Goal: Task Accomplishment & Management: Use online tool/utility

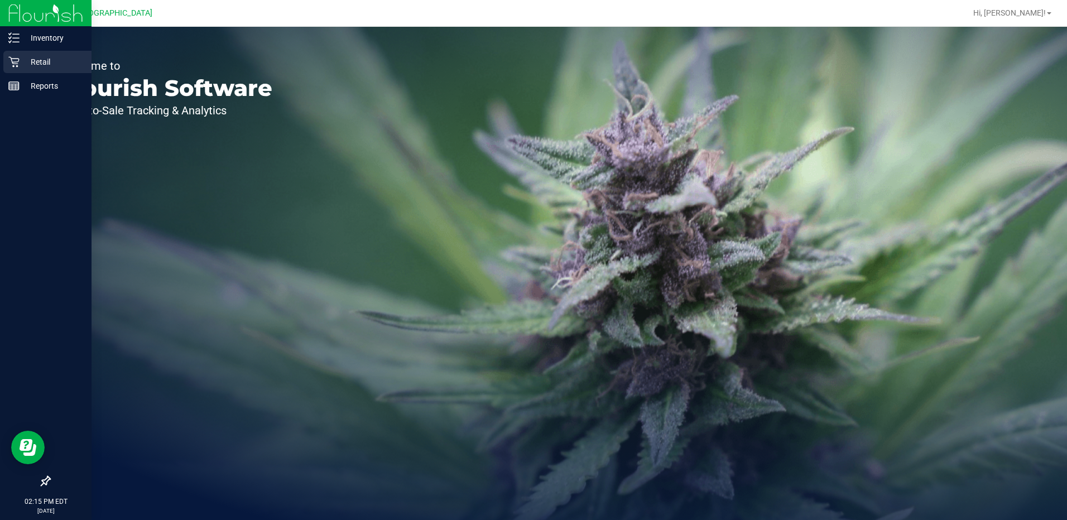
click at [19, 64] on icon at bounding box center [13, 61] width 11 height 11
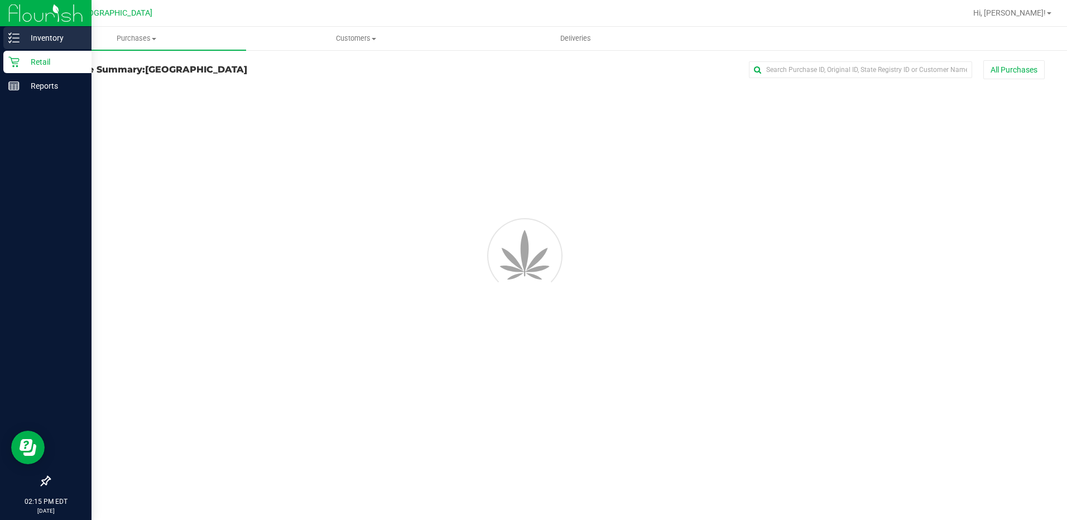
click at [38, 46] on div "Inventory" at bounding box center [47, 38] width 88 height 22
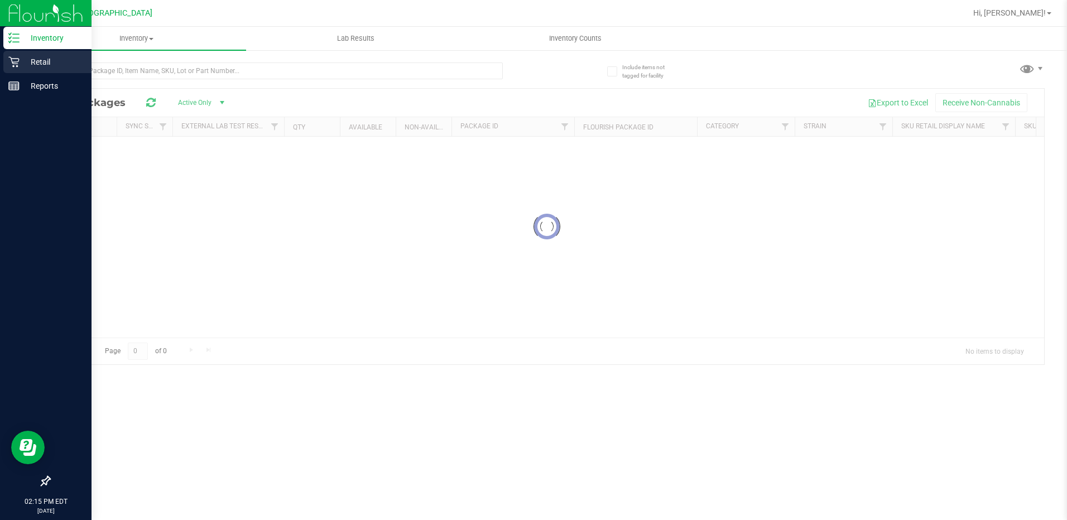
click at [78, 64] on p "Retail" at bounding box center [53, 61] width 67 height 13
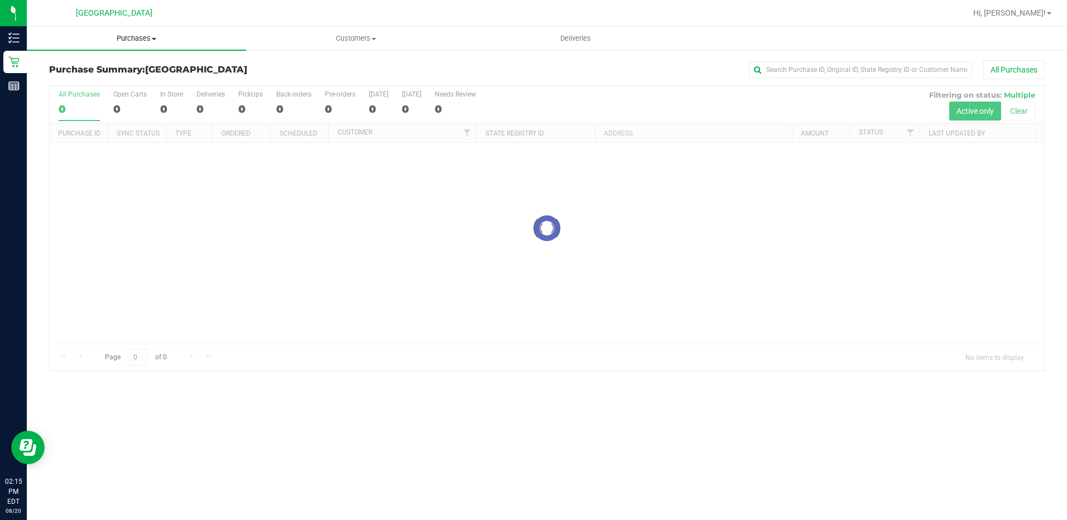
click at [133, 44] on uib-tab-heading "Purchases Summary of purchases Fulfillment All purchases" at bounding box center [136, 38] width 219 height 23
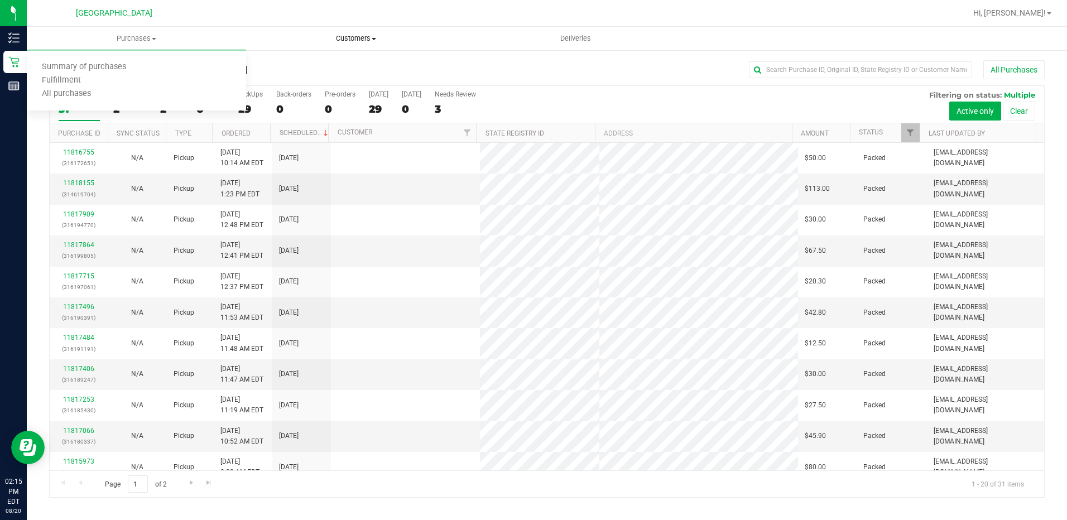
click at [335, 39] on span "Customers" at bounding box center [356, 38] width 218 height 10
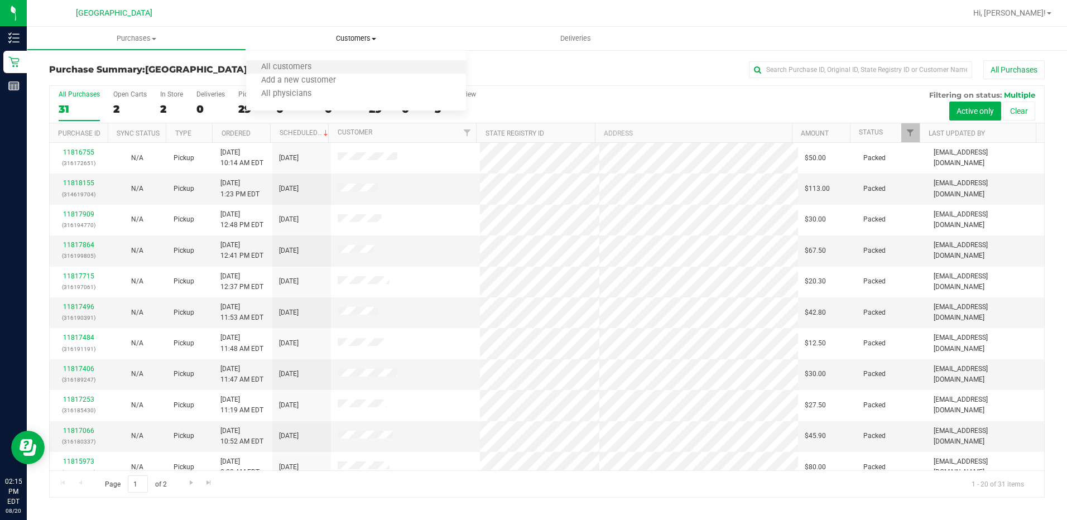
click at [332, 65] on li "All customers" at bounding box center [355, 67] width 219 height 13
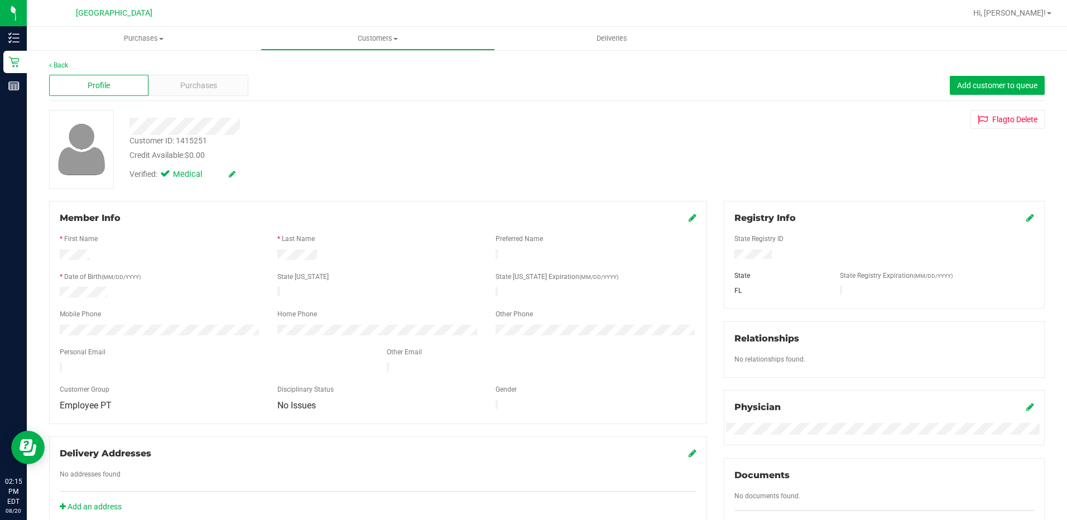
click at [196, 98] on div "Profile Purchases Add customer to queue" at bounding box center [546, 85] width 995 height 31
click at [196, 86] on span "Purchases" at bounding box center [198, 86] width 37 height 12
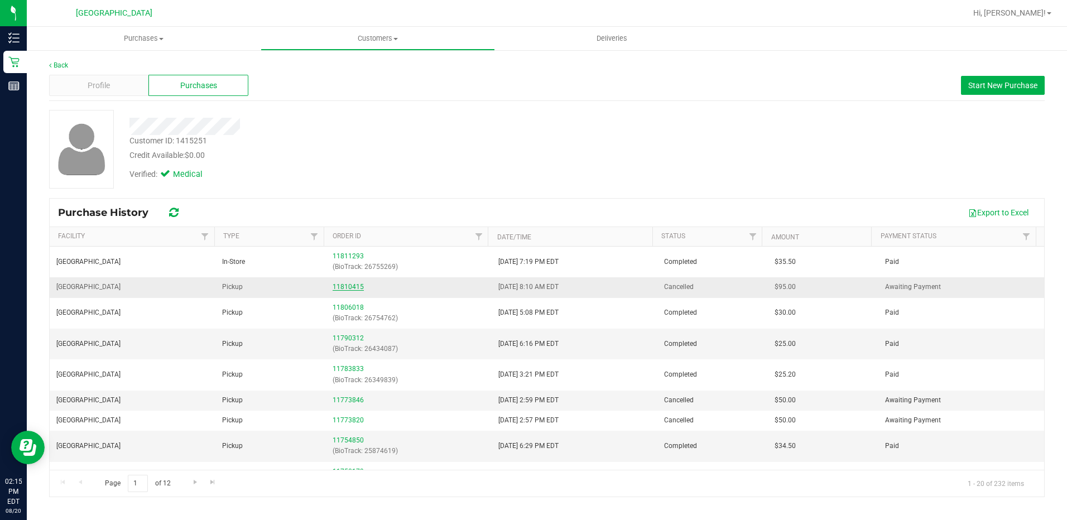
click at [354, 285] on link "11810415" at bounding box center [348, 287] width 31 height 8
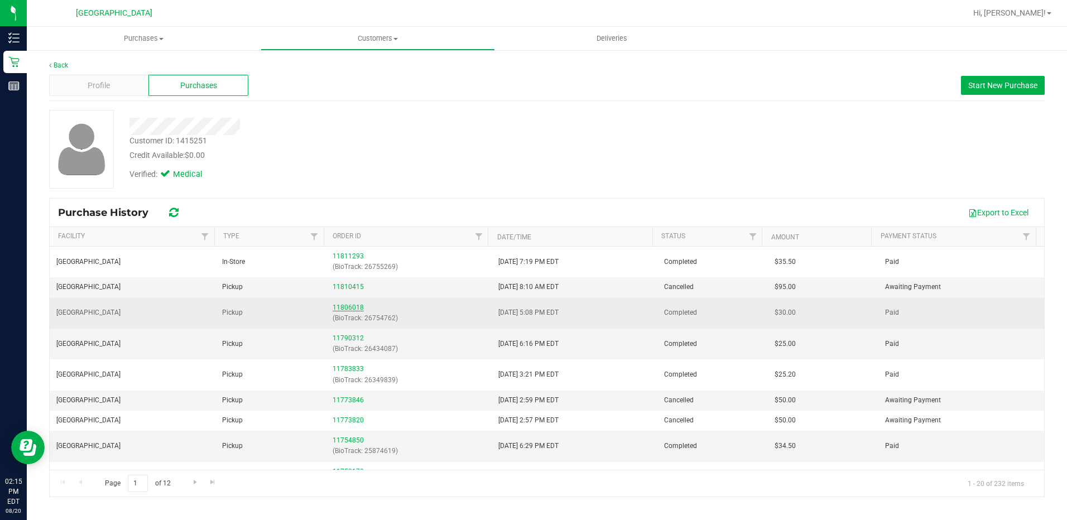
click at [352, 310] on link "11806018" at bounding box center [348, 308] width 31 height 8
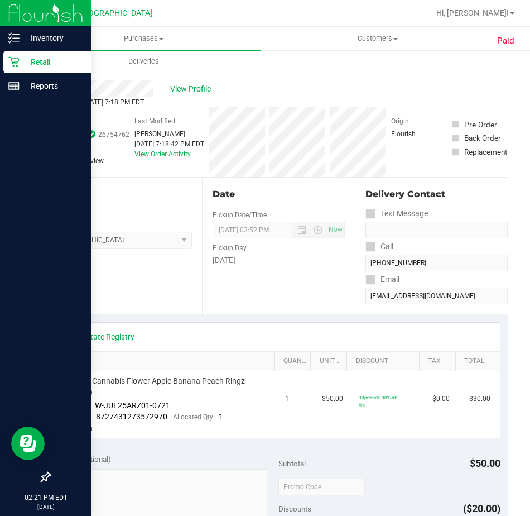
click at [9, 65] on div "Retail" at bounding box center [47, 62] width 88 height 22
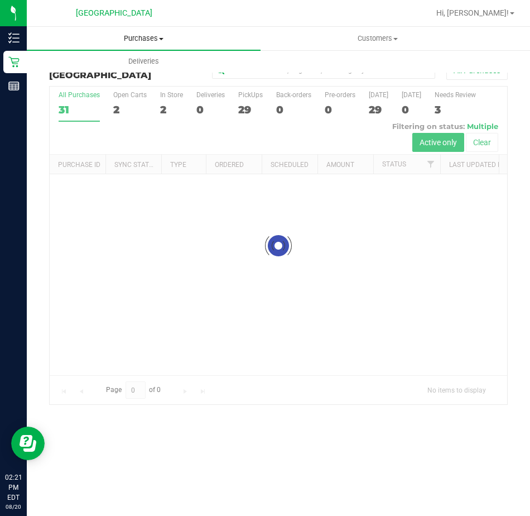
click at [131, 36] on span "Purchases" at bounding box center [144, 38] width 234 height 10
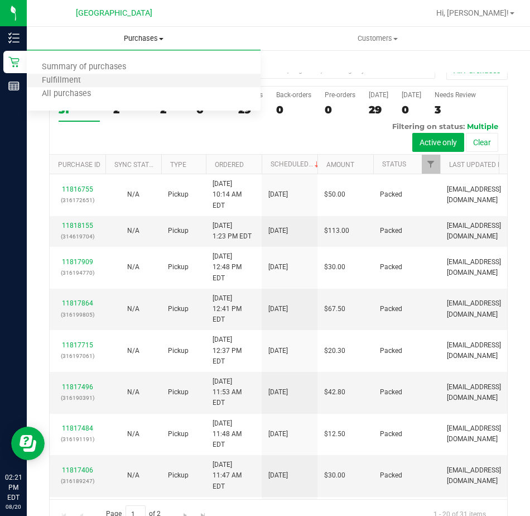
click at [138, 82] on li "Fulfillment" at bounding box center [144, 80] width 234 height 13
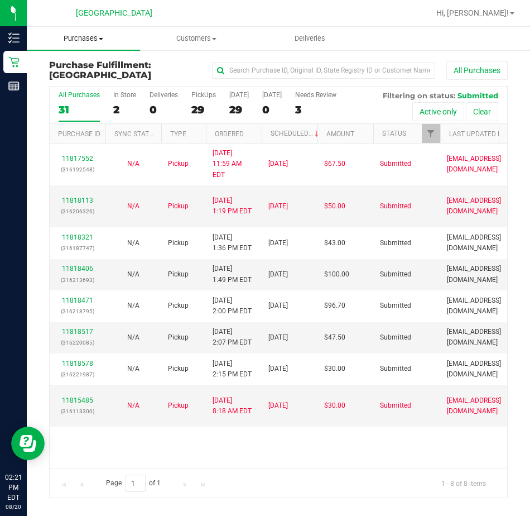
drag, startPoint x: 91, startPoint y: 44, endPoint x: 96, endPoint y: 51, distance: 8.8
click at [92, 44] on uib-tab-heading "Purchases Summary of purchases Fulfillment All purchases" at bounding box center [83, 38] width 113 height 23
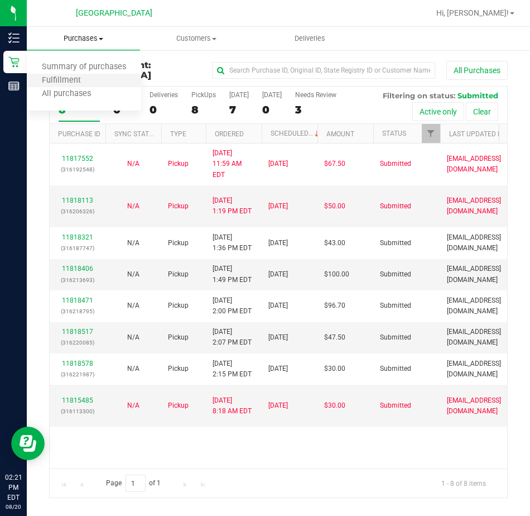
click at [97, 82] on li "Fulfillment" at bounding box center [84, 80] width 114 height 13
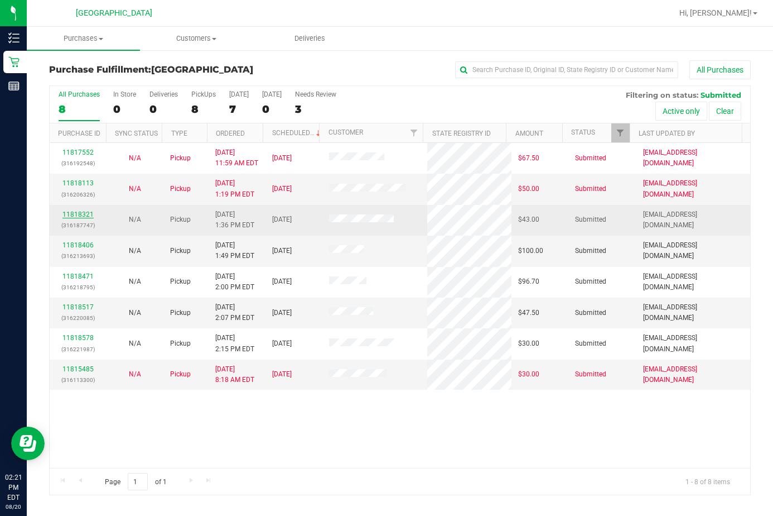
click at [79, 211] on link "11818321" at bounding box center [77, 214] width 31 height 8
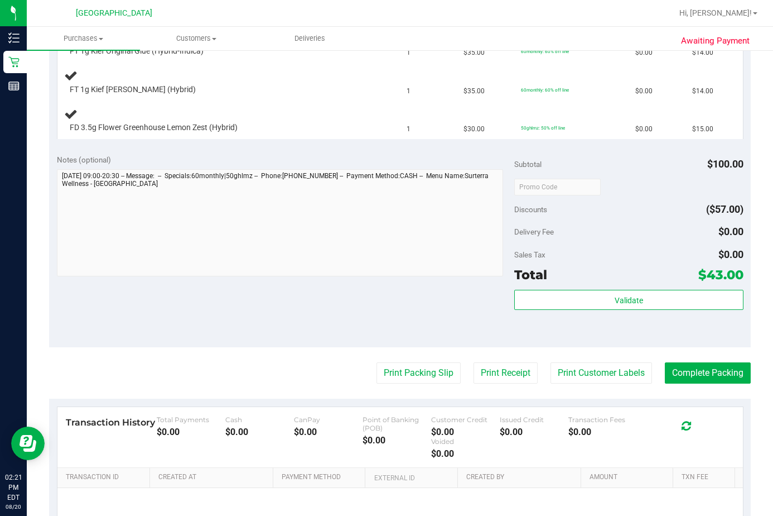
scroll to position [335, 0]
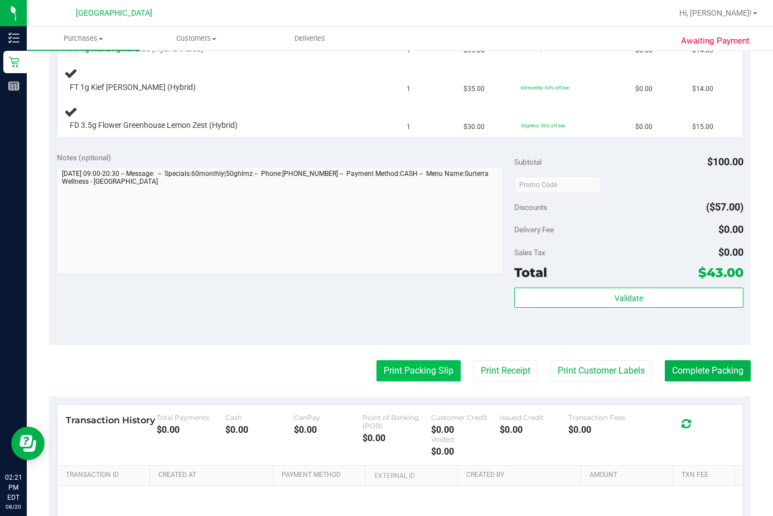
click at [436, 374] on button "Print Packing Slip" at bounding box center [419, 370] width 84 height 21
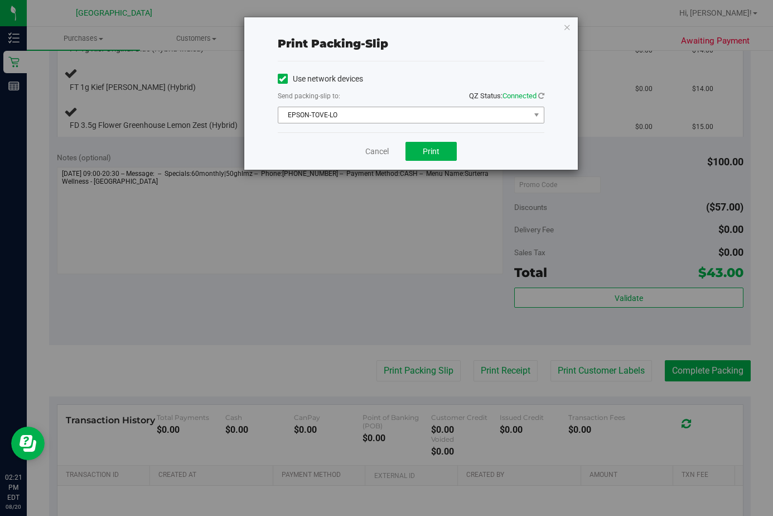
drag, startPoint x: 397, startPoint y: 103, endPoint x: 394, endPoint y: 121, distance: 18.1
click at [396, 103] on div "Send packing-slip to: QZ Status: Connected" at bounding box center [411, 97] width 267 height 14
click at [394, 121] on span "EPSON-TOVE-LO" at bounding box center [404, 115] width 252 height 16
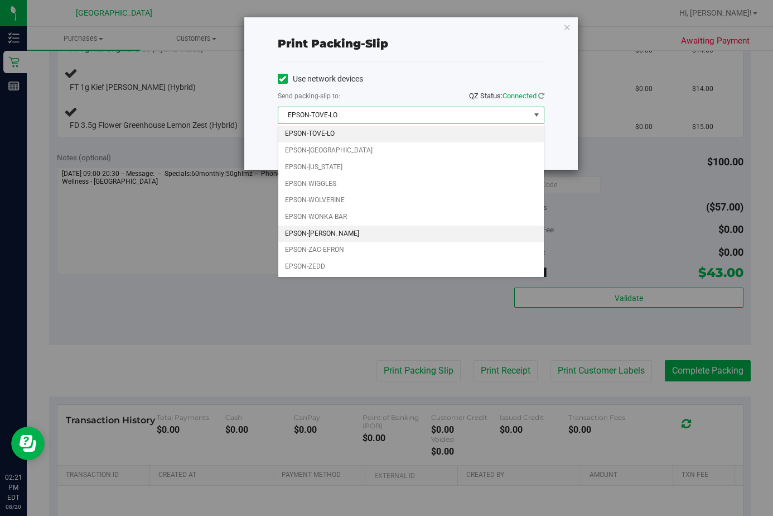
click at [349, 232] on li "EPSON-[PERSON_NAME]" at bounding box center [411, 233] width 266 height 17
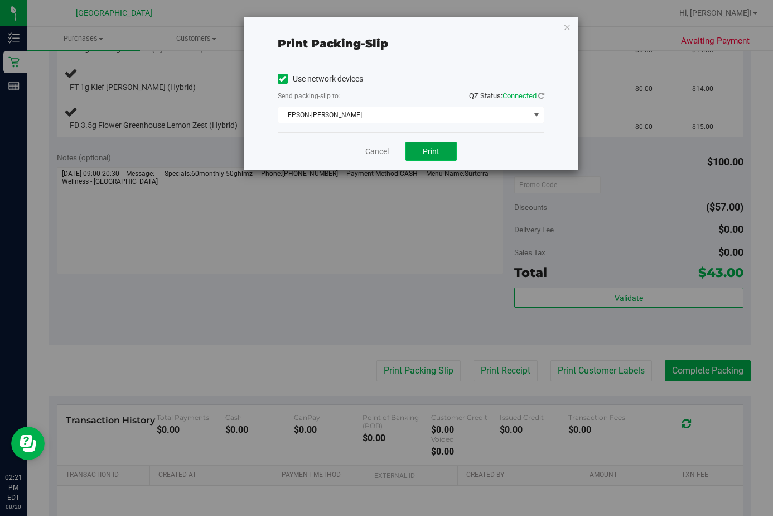
click at [454, 146] on button "Print" at bounding box center [431, 151] width 51 height 19
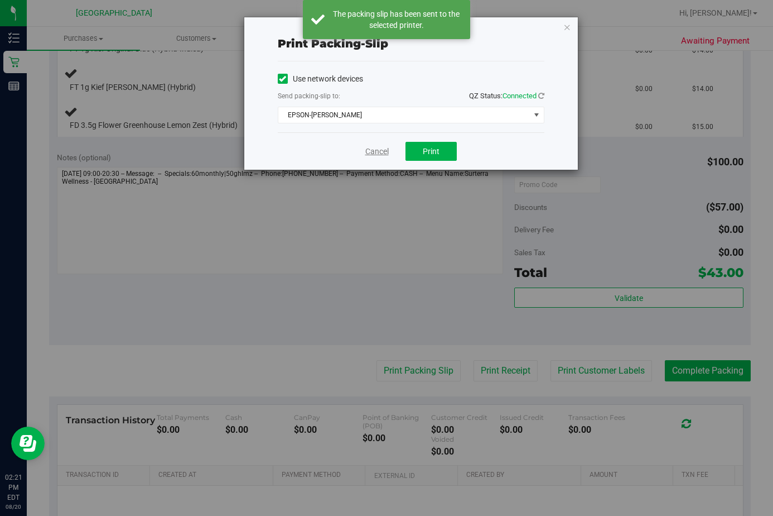
click at [373, 151] on link "Cancel" at bounding box center [376, 152] width 23 height 12
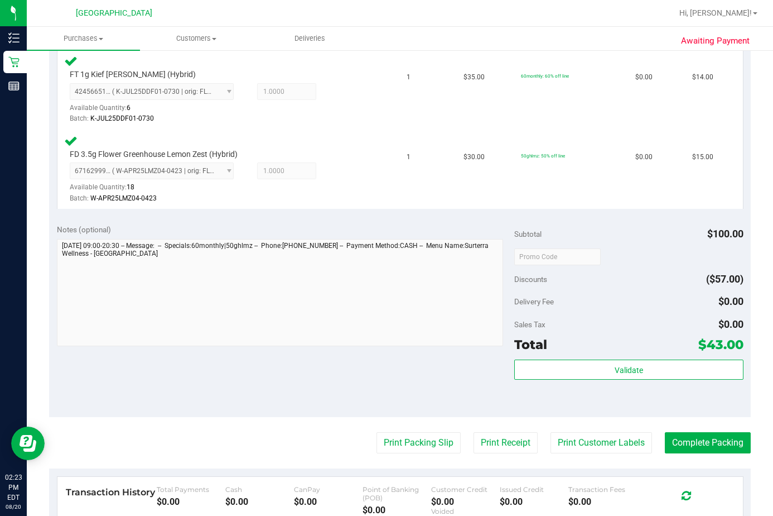
scroll to position [385, 0]
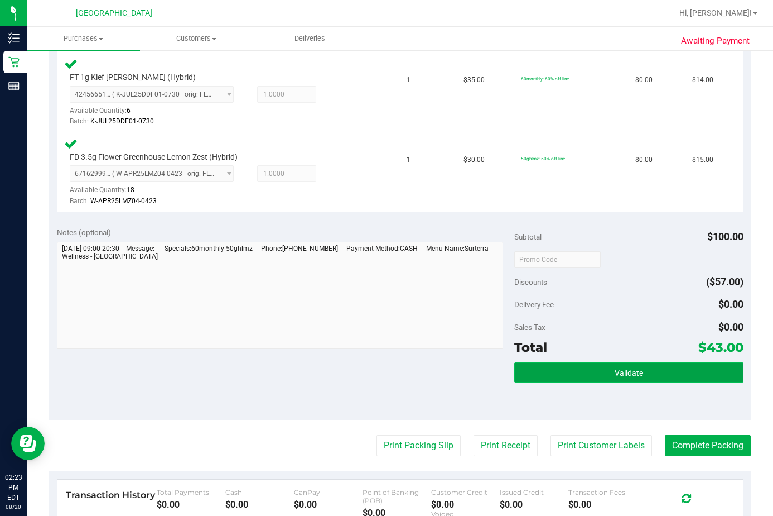
click at [612, 379] on button "Validate" at bounding box center [628, 372] width 229 height 20
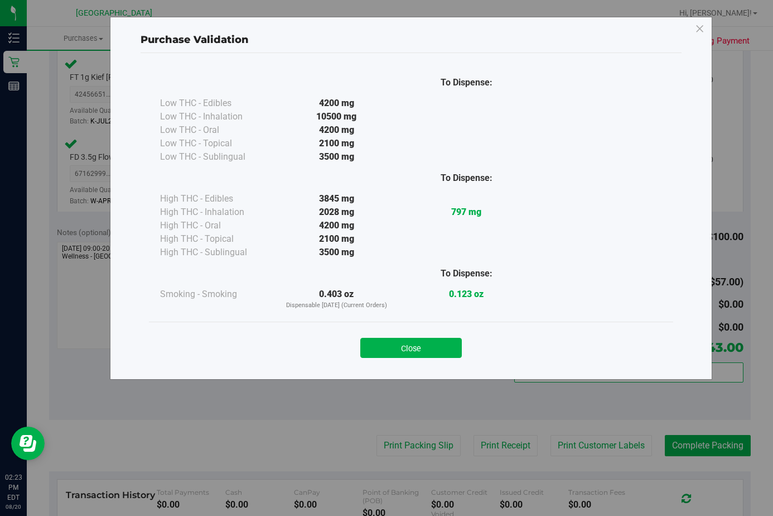
drag, startPoint x: 441, startPoint y: 349, endPoint x: 434, endPoint y: 349, distance: 6.7
click at [437, 349] on button "Close" at bounding box center [411, 348] width 102 height 20
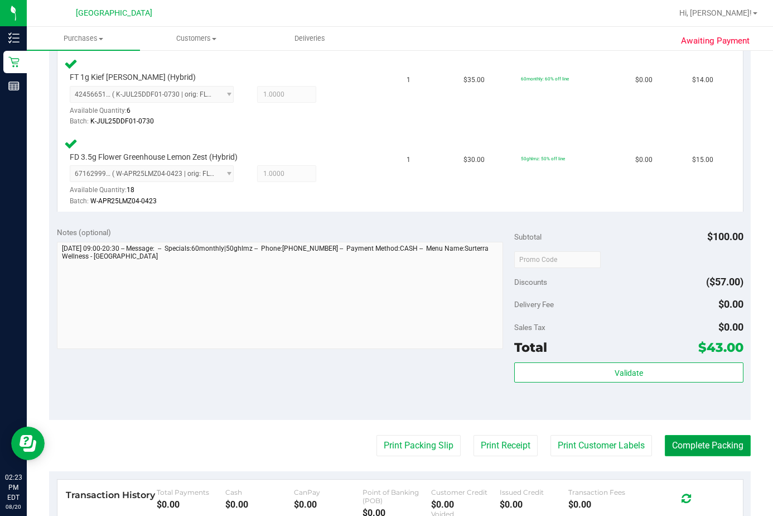
click at [685, 442] on button "Complete Packing" at bounding box center [708, 445] width 86 height 21
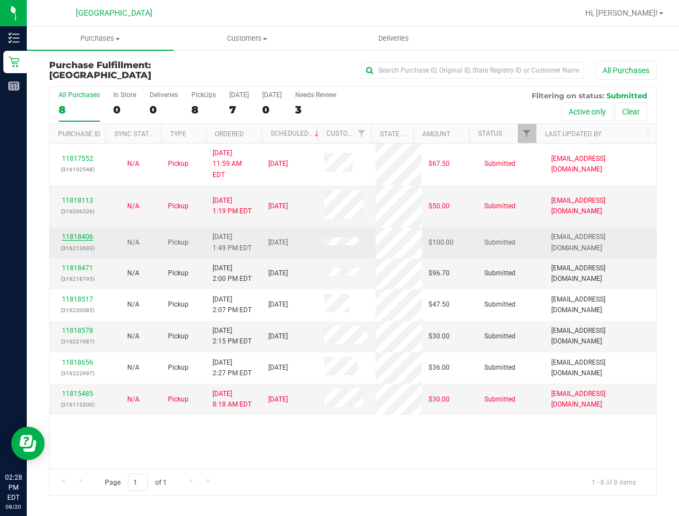
click at [83, 233] on link "11818406" at bounding box center [77, 237] width 31 height 8
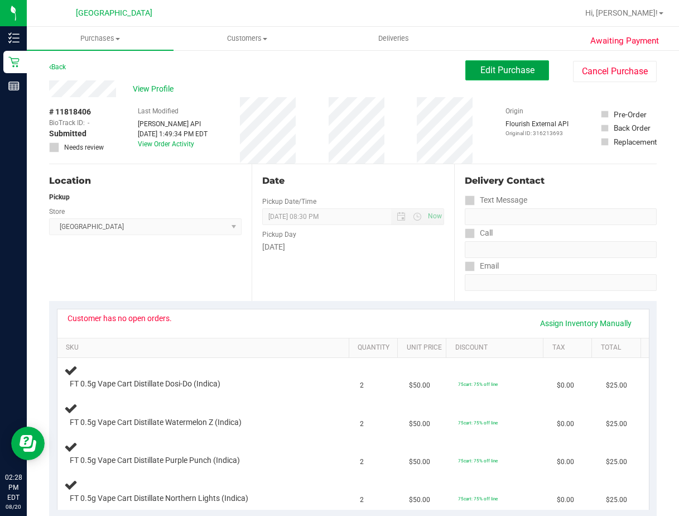
click at [523, 73] on span "Edit Purchase" at bounding box center [507, 70] width 54 height 11
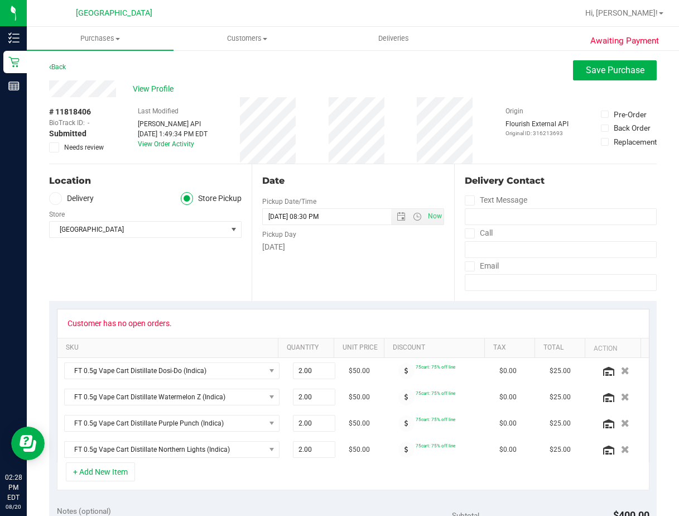
click at [56, 147] on icon at bounding box center [54, 147] width 7 height 0
click at [0, 0] on input "Needs review" at bounding box center [0, 0] width 0 height 0
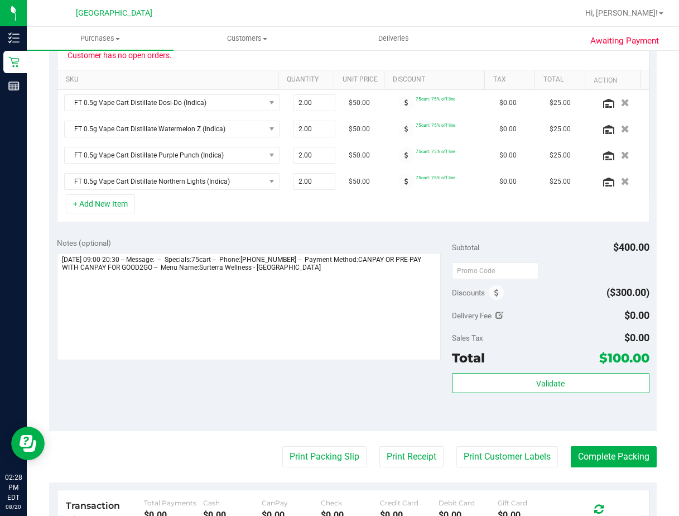
scroll to position [279, 0]
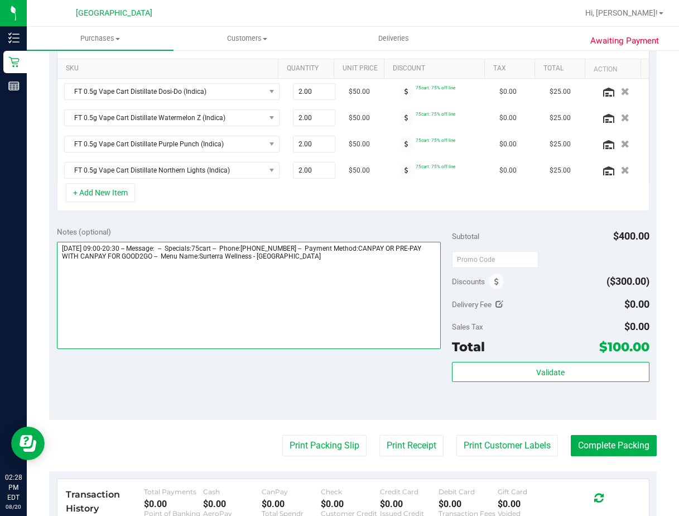
click at [341, 269] on textarea at bounding box center [249, 295] width 384 height 107
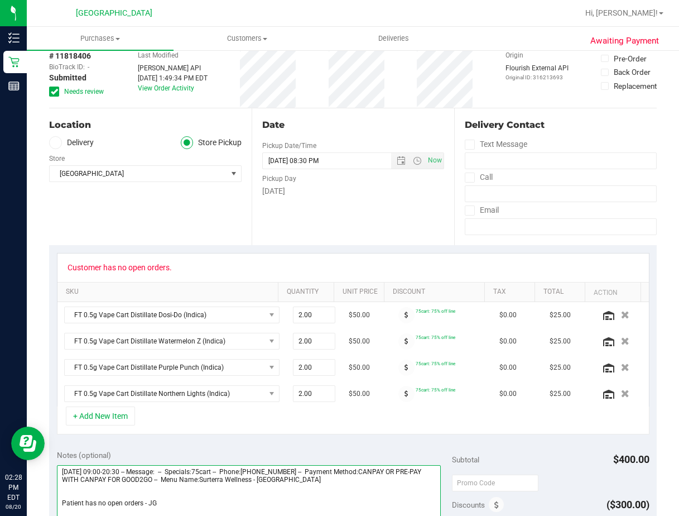
scroll to position [0, 0]
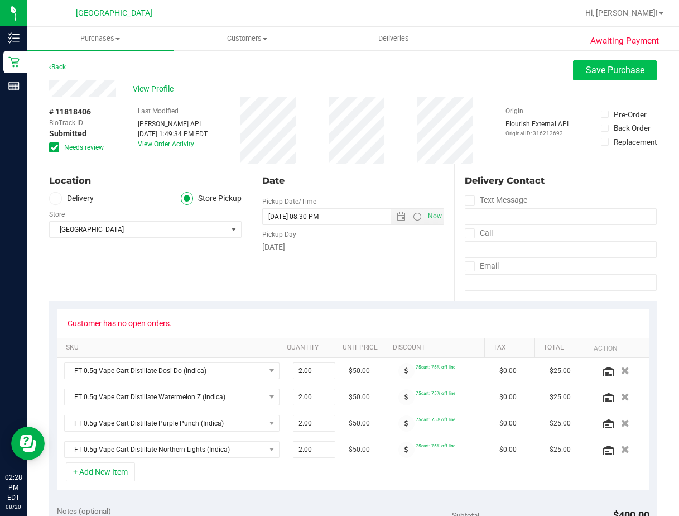
type textarea "[DATE] 09:00-20:30 -- Message: -- Specials:75cart -- Phone:[PHONE_NUMBER] -- Pa…"
click at [607, 80] on button "Save Purchase" at bounding box center [615, 70] width 84 height 20
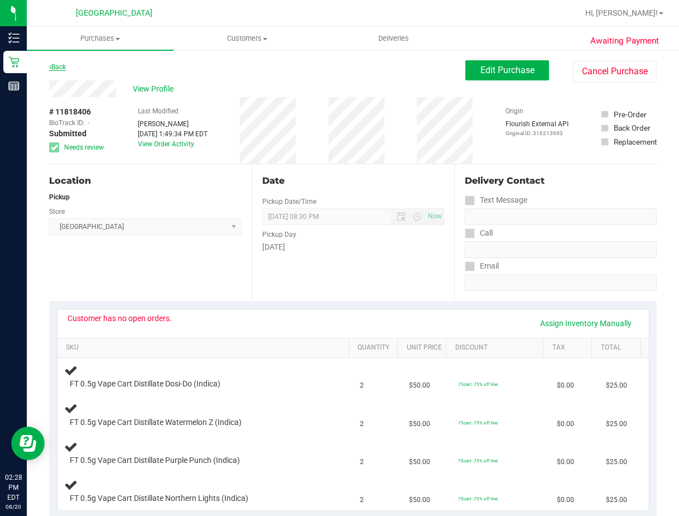
click at [61, 70] on link "Back" at bounding box center [57, 67] width 17 height 8
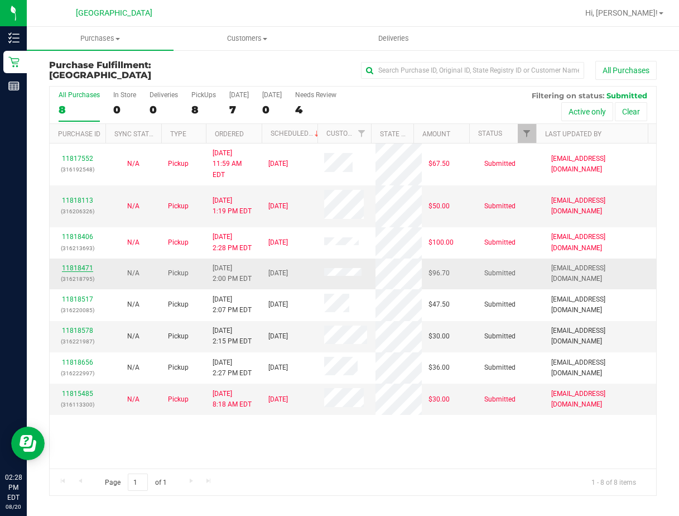
click at [89, 264] on link "11818471" at bounding box center [77, 268] width 31 height 8
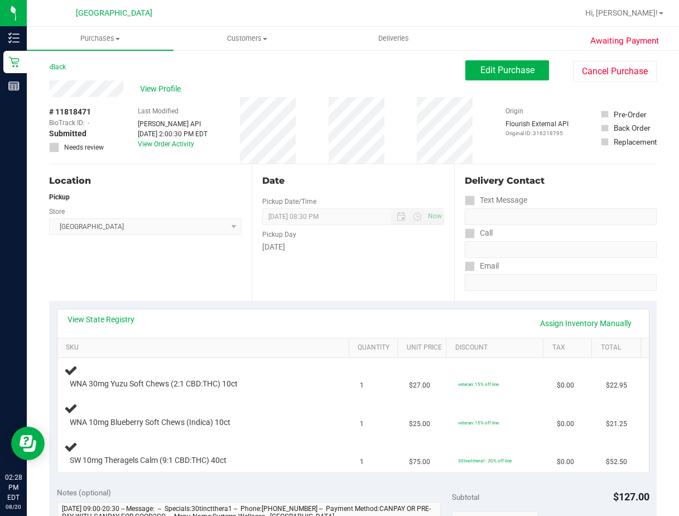
scroll to position [56, 0]
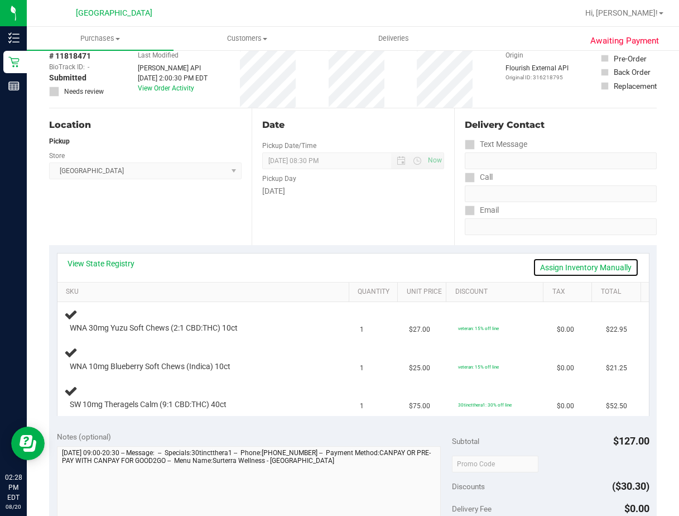
click at [549, 262] on link "Assign Inventory Manually" at bounding box center [586, 267] width 106 height 19
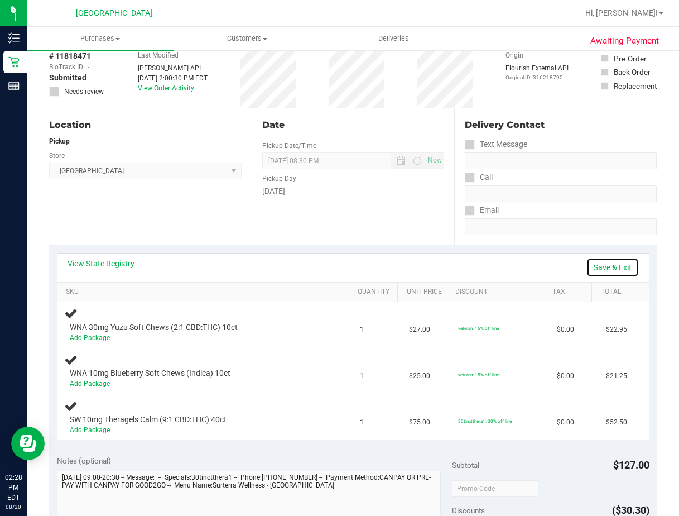
click at [604, 266] on link "Save & Exit" at bounding box center [612, 267] width 52 height 19
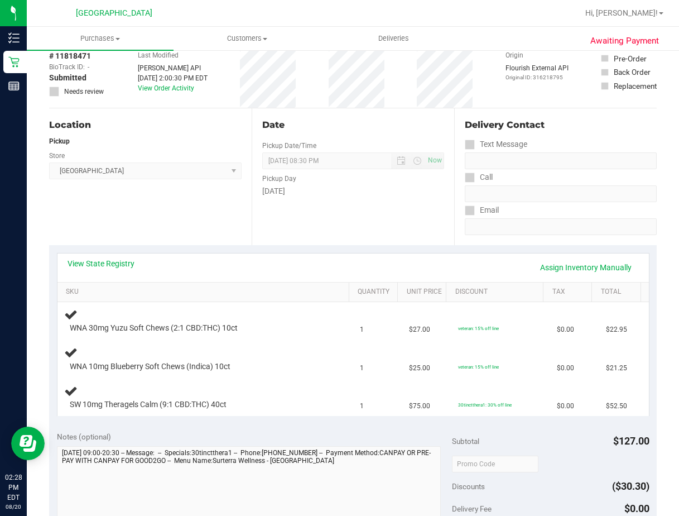
click at [128, 255] on div "View State Registry Assign Inventory Manually" at bounding box center [352, 267] width 591 height 28
click at [126, 255] on div "View State Registry Assign Inventory Manually" at bounding box center [352, 267] width 591 height 28
click at [121, 264] on link "View State Registry" at bounding box center [101, 263] width 67 height 11
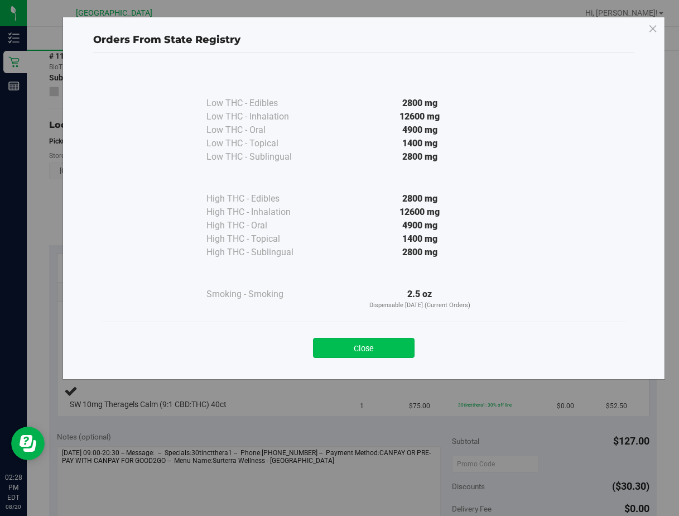
click at [344, 343] on button "Close" at bounding box center [364, 348] width 102 height 20
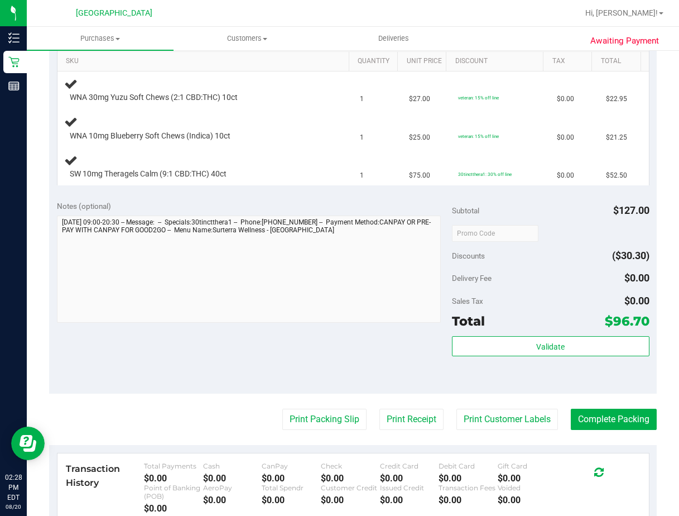
scroll to position [391, 0]
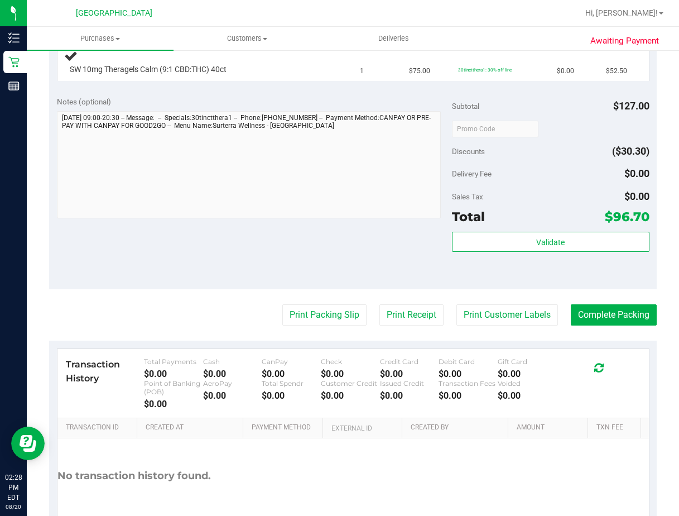
click at [346, 302] on purchase-details "Back Edit Purchase Cancel Purchase View Profile # 11818471 BioTrack ID: - Submi…" at bounding box center [353, 114] width 608 height 888
click at [347, 314] on button "Print Packing Slip" at bounding box center [324, 314] width 84 height 21
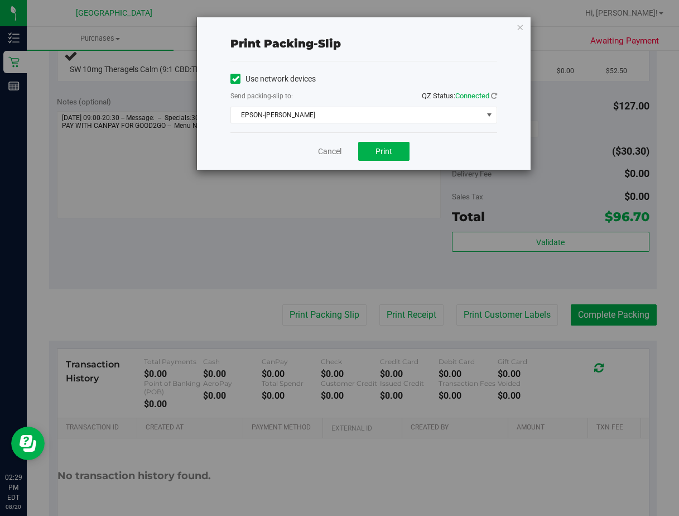
click at [384, 161] on div "Cancel Print" at bounding box center [363, 150] width 267 height 37
click at [384, 160] on button "Print" at bounding box center [383, 151] width 51 height 19
drag, startPoint x: 340, startPoint y: 143, endPoint x: 345, endPoint y: 141, distance: 6.0
click at [345, 141] on div "Cancel Print" at bounding box center [363, 150] width 267 height 37
click at [329, 148] on link "Cancel" at bounding box center [329, 152] width 23 height 12
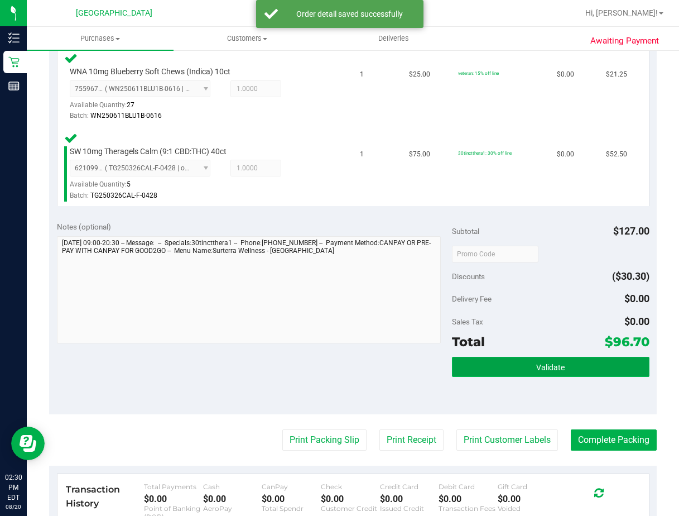
click at [463, 362] on button "Validate" at bounding box center [551, 367] width 198 height 20
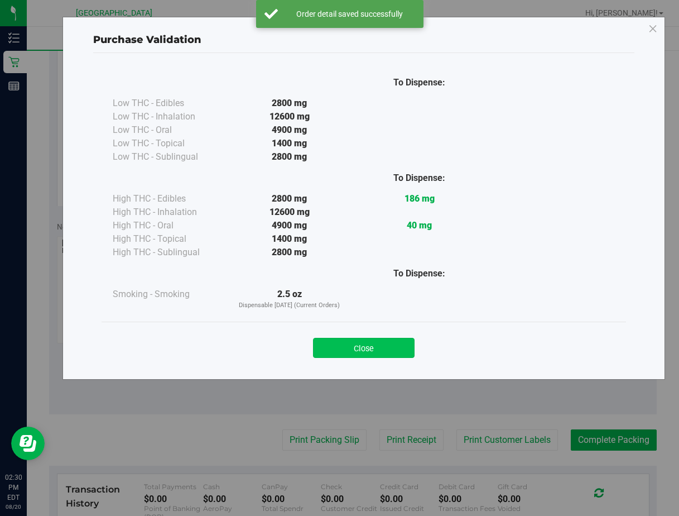
click at [364, 342] on button "Close" at bounding box center [364, 348] width 102 height 20
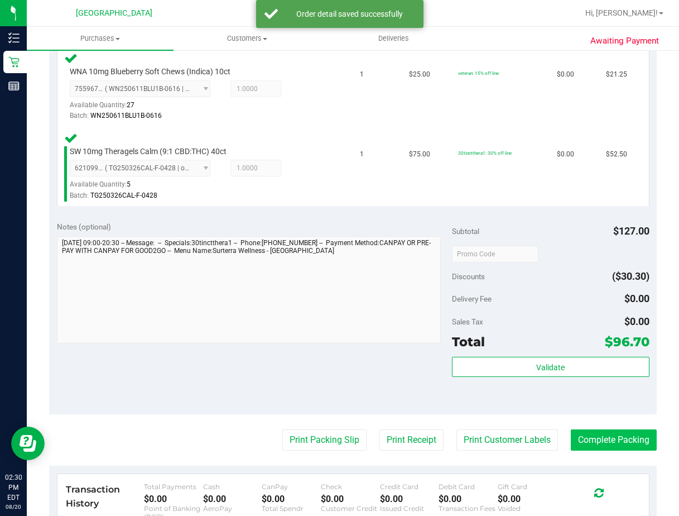
drag, startPoint x: 342, startPoint y: 436, endPoint x: 601, endPoint y: 450, distance: 259.3
click at [556, 427] on purchase-details "Back Edit Purchase Cancel Purchase View Profile # 11818471 BioTrack ID: - Submi…" at bounding box center [353, 176] width 608 height 1013
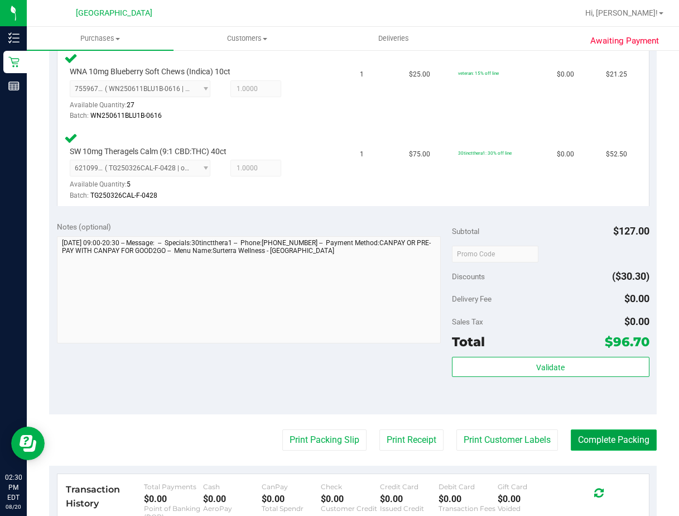
click at [583, 442] on button "Complete Packing" at bounding box center [614, 439] width 86 height 21
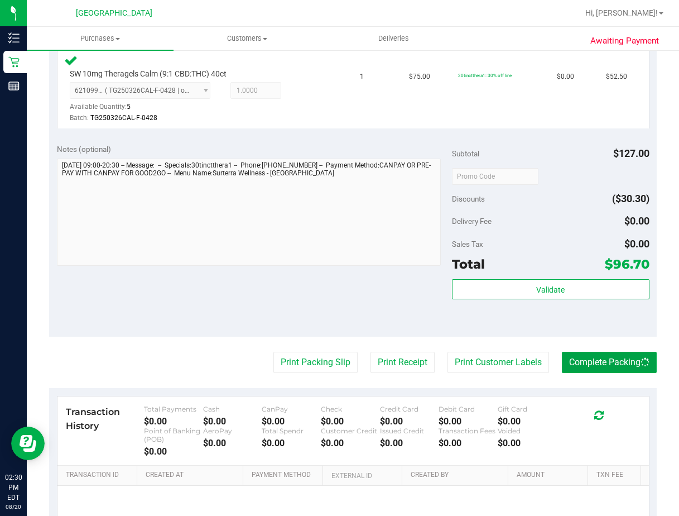
scroll to position [580, 0]
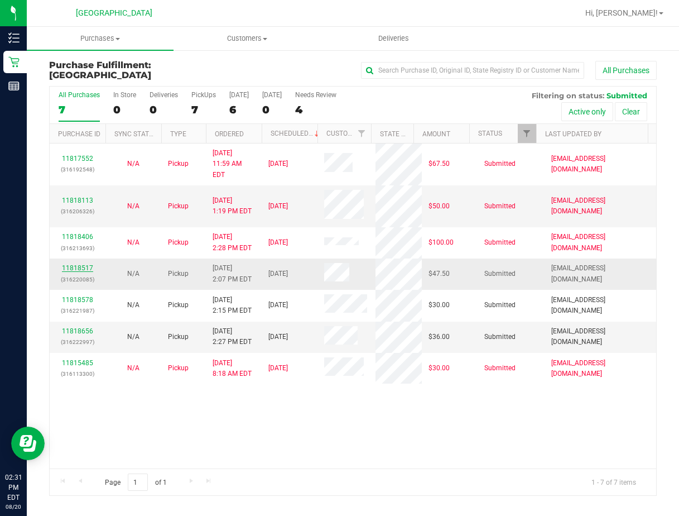
click at [85, 264] on link "11818517" at bounding box center [77, 268] width 31 height 8
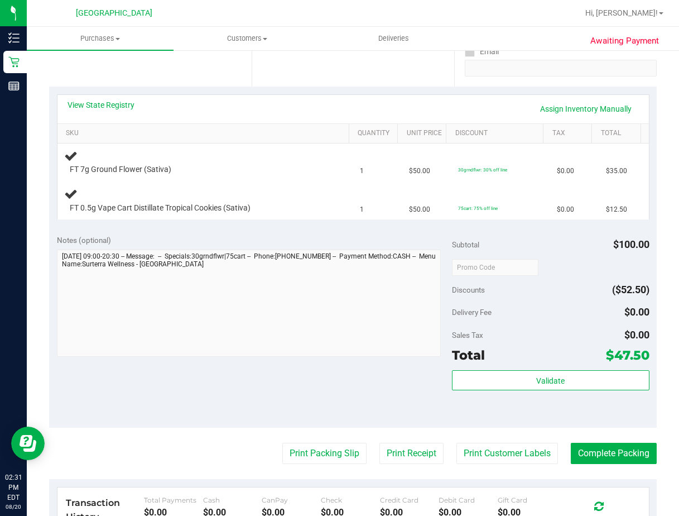
scroll to position [223, 0]
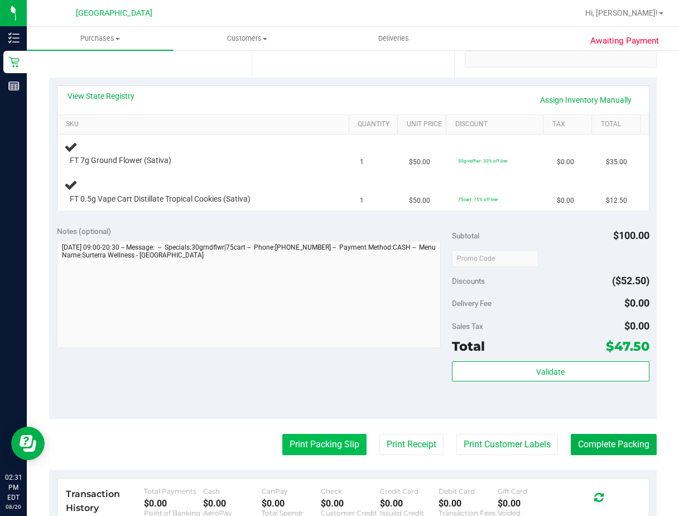
click at [323, 439] on button "Print Packing Slip" at bounding box center [324, 444] width 84 height 21
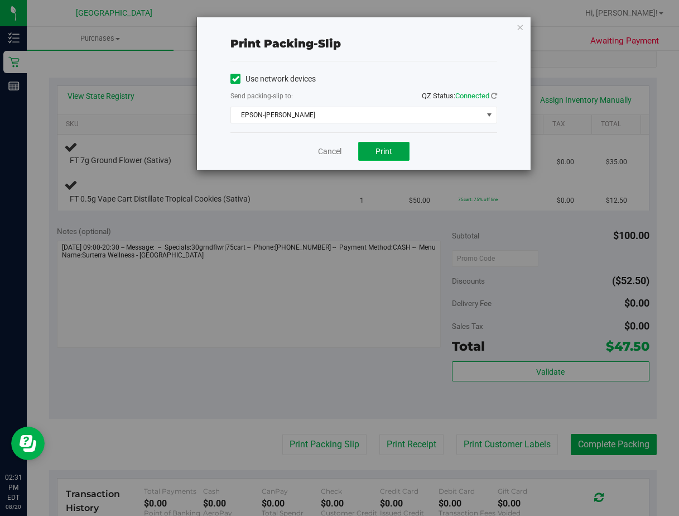
click at [376, 157] on button "Print" at bounding box center [383, 151] width 51 height 19
click at [334, 148] on link "Cancel" at bounding box center [329, 152] width 23 height 12
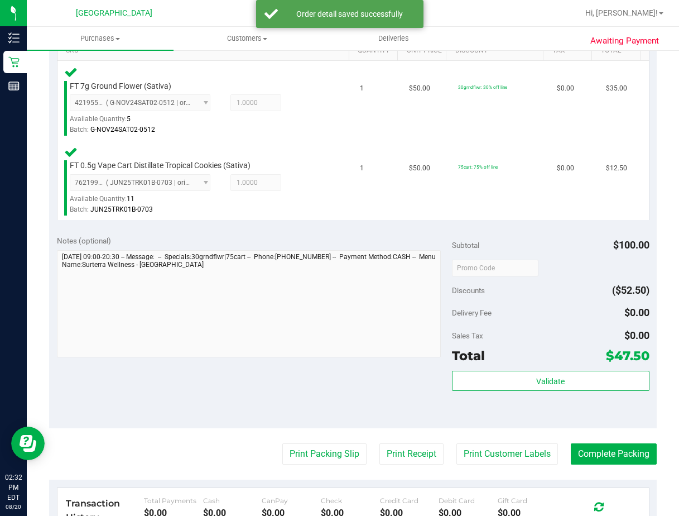
scroll to position [446, 0]
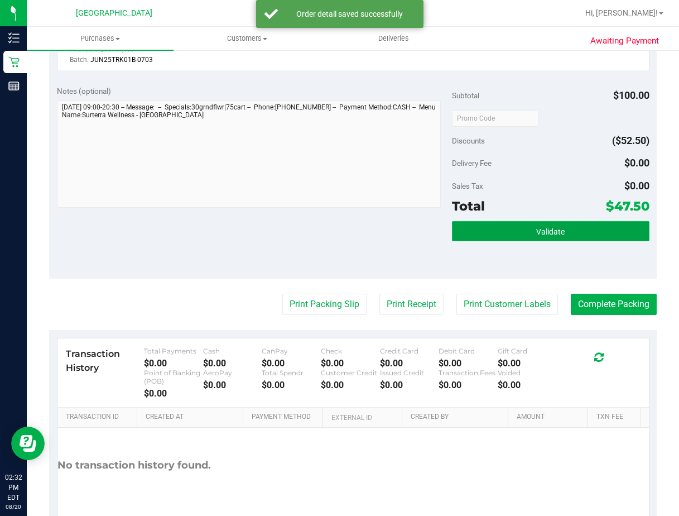
click at [599, 232] on button "Validate" at bounding box center [551, 231] width 198 height 20
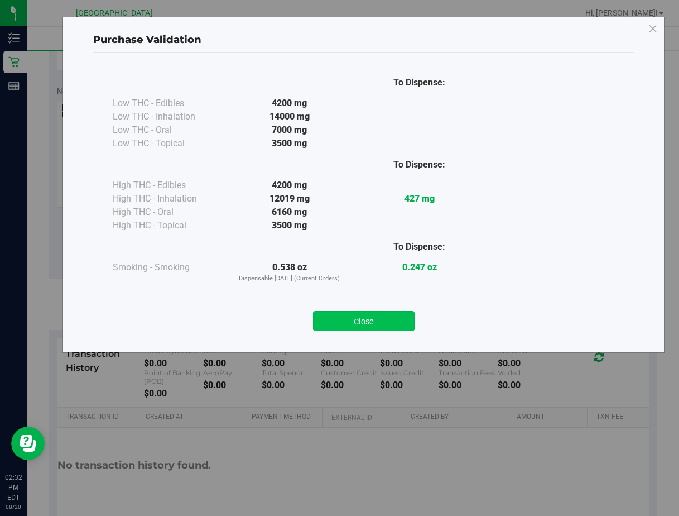
click at [376, 329] on button "Close" at bounding box center [364, 321] width 102 height 20
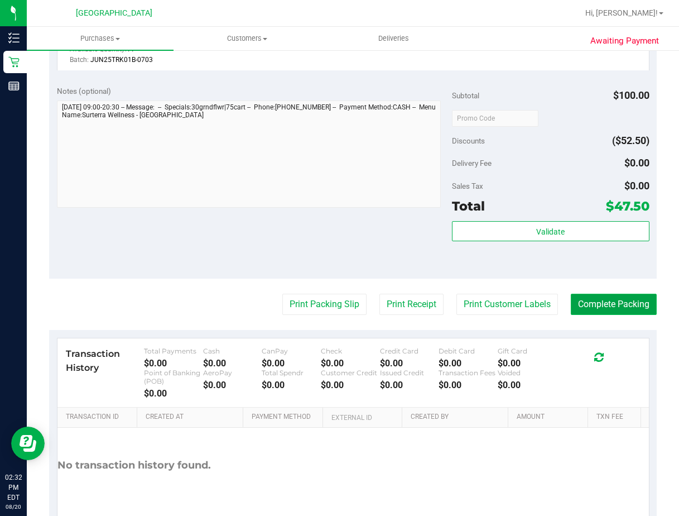
click at [573, 301] on button "Complete Packing" at bounding box center [614, 304] width 86 height 21
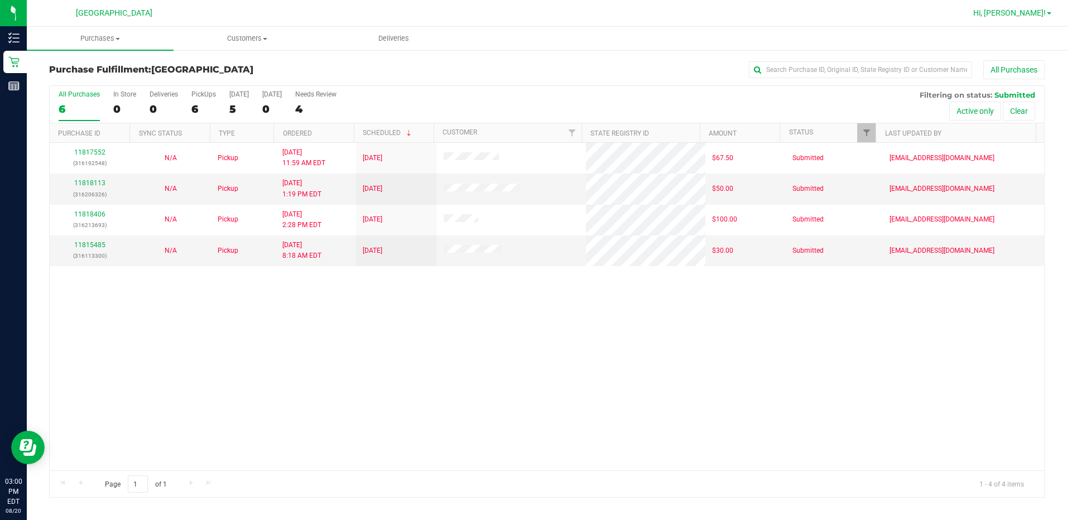
click at [679, 15] on span "Hi, [PERSON_NAME]!" at bounding box center [1009, 12] width 73 height 9
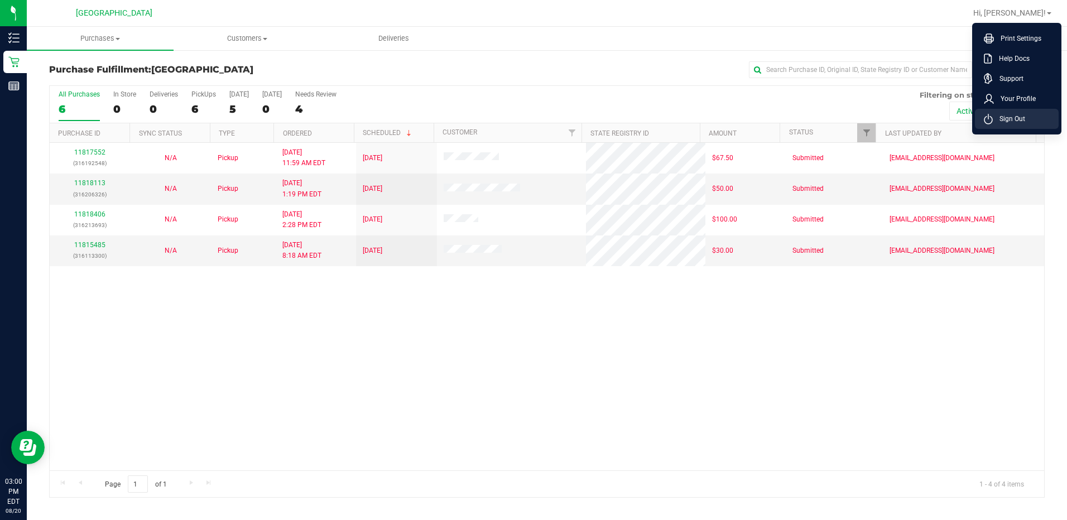
click at [679, 118] on span "Sign Out" at bounding box center [1009, 118] width 32 height 11
